Goal: Transaction & Acquisition: Purchase product/service

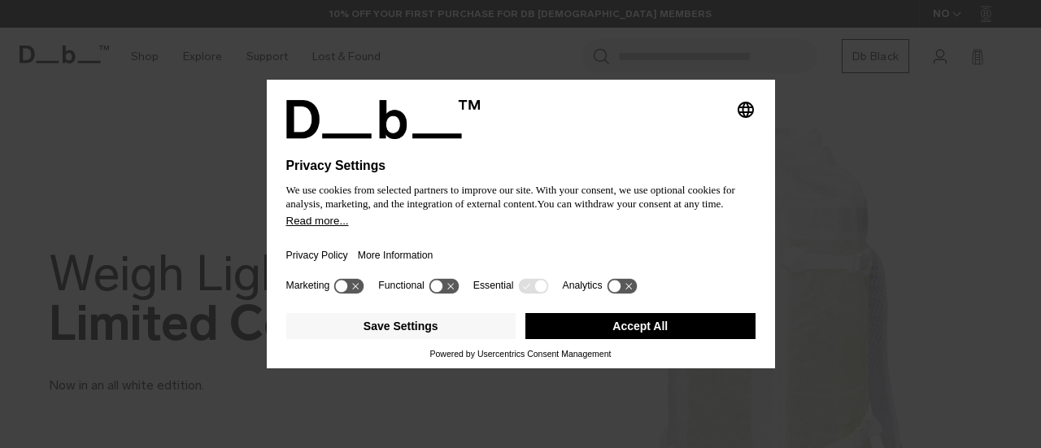
click at [659, 337] on button "Accept All" at bounding box center [640, 326] width 230 height 26
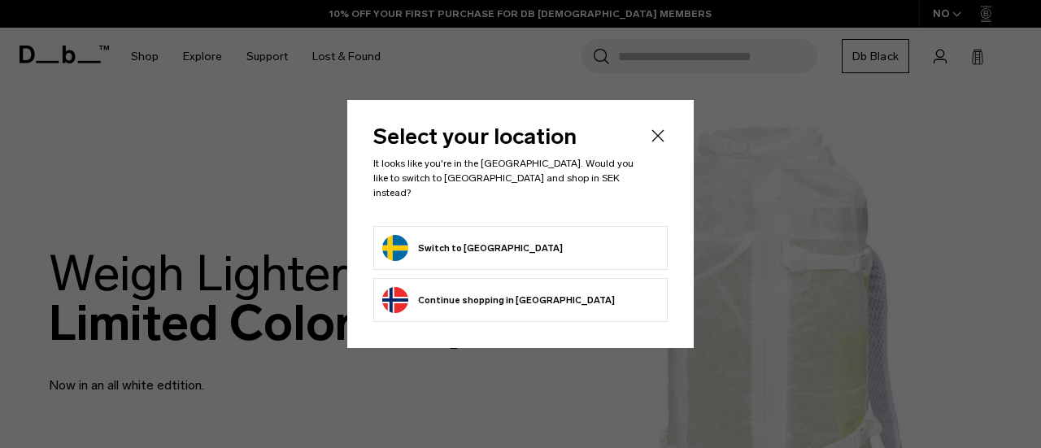
click at [485, 237] on button "Switch to Sweden" at bounding box center [472, 248] width 180 height 26
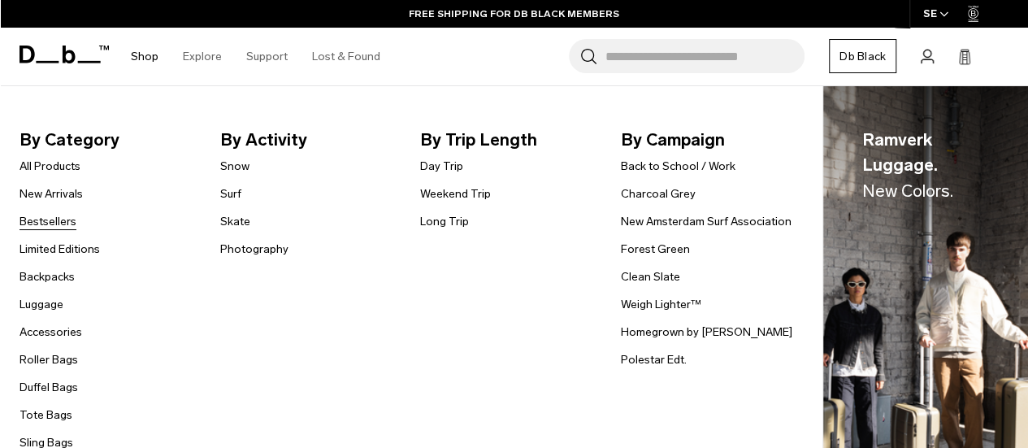
click at [60, 220] on link "Bestsellers" at bounding box center [48, 221] width 57 height 17
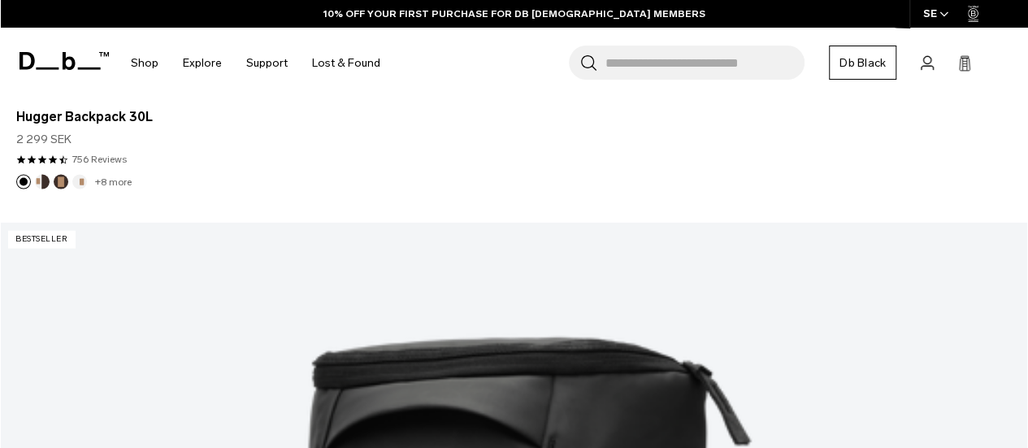
scroll to position [1628, 0]
